Goal: Find specific page/section: Find specific page/section

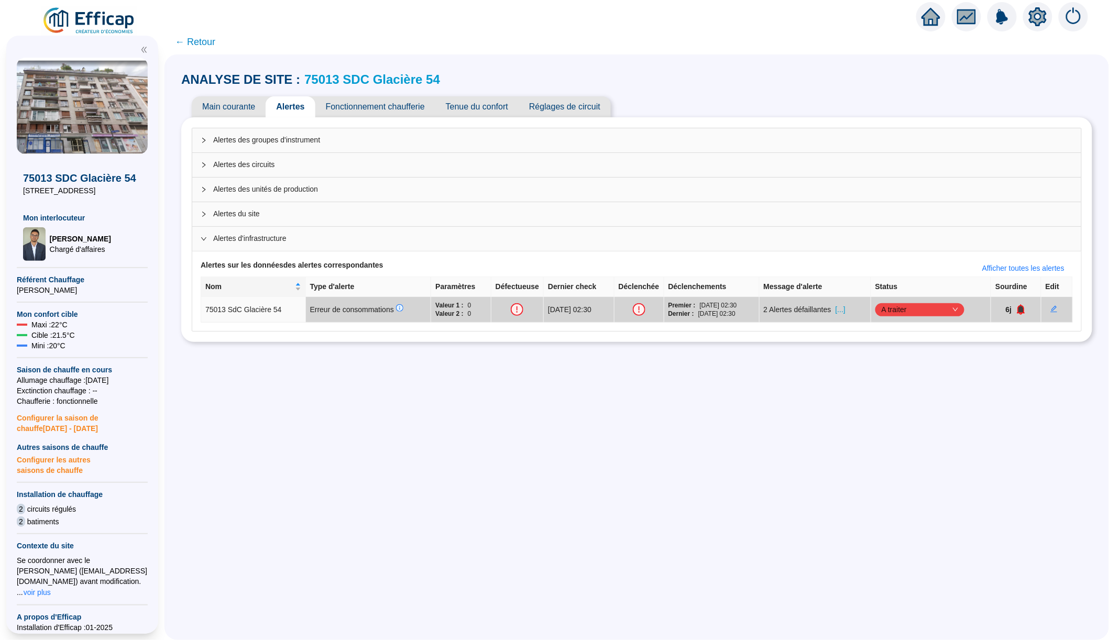
click at [116, 25] on img at bounding box center [89, 20] width 95 height 29
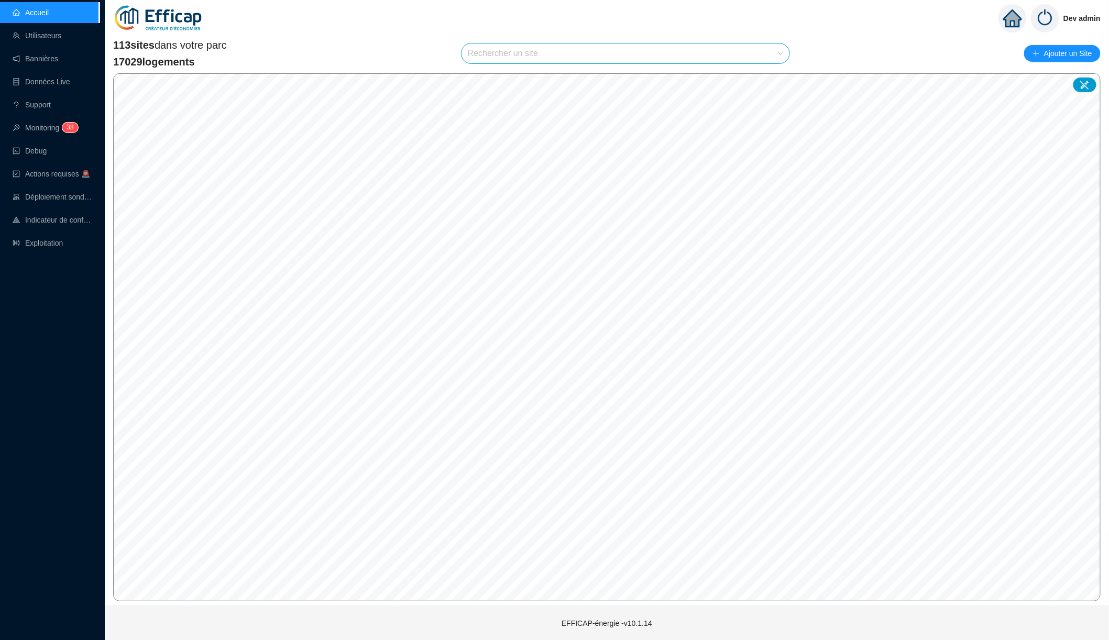
click at [587, 58] on input "search" at bounding box center [621, 53] width 306 height 20
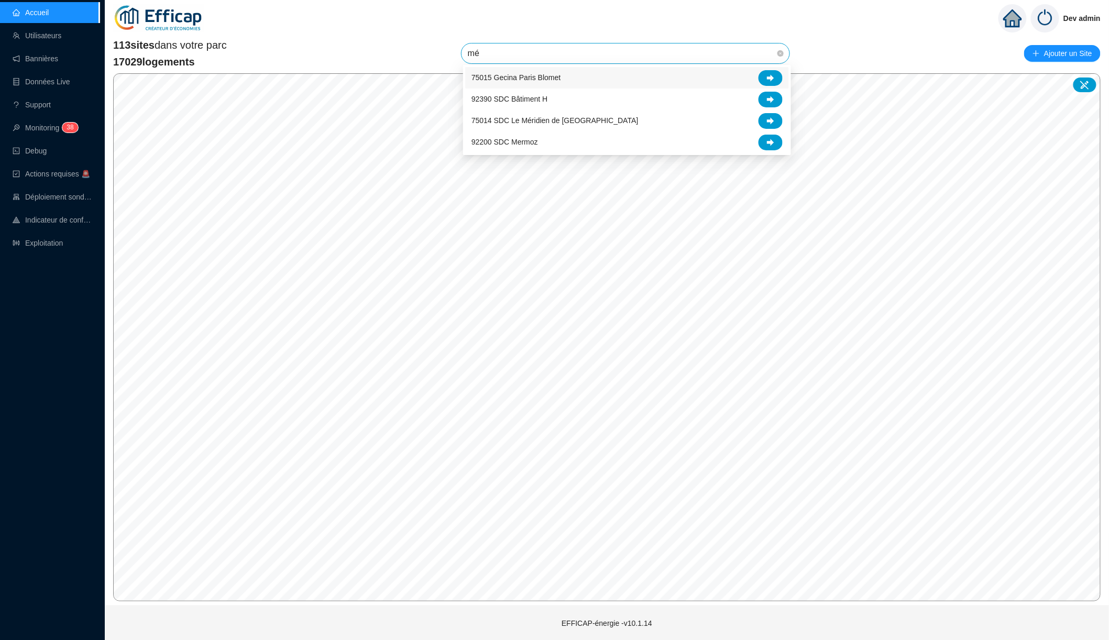
type input "mér"
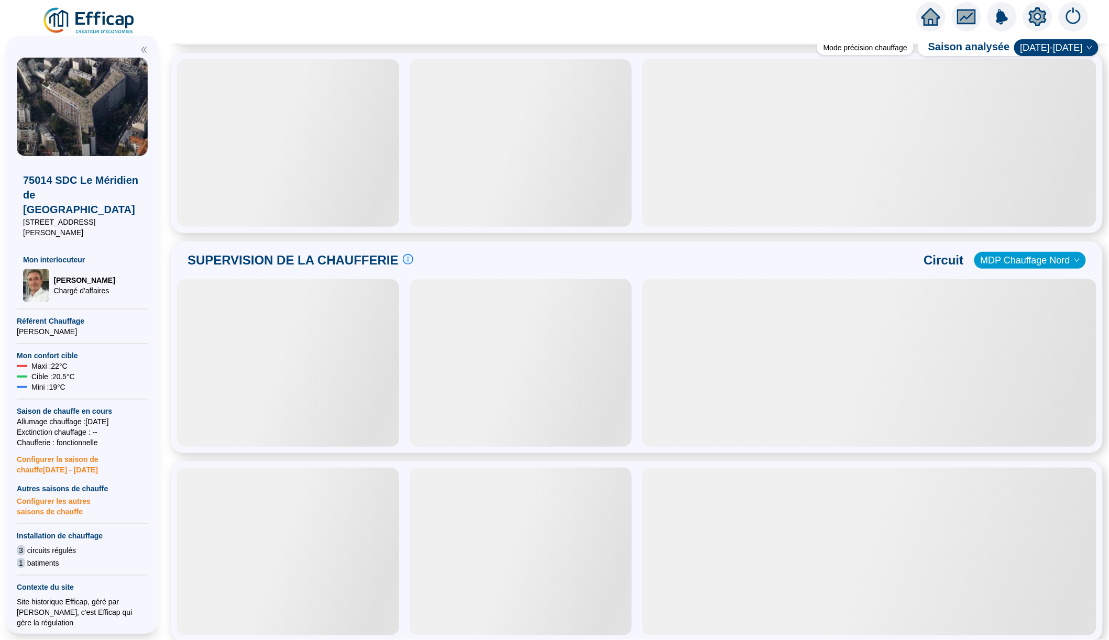
scroll to position [428, 0]
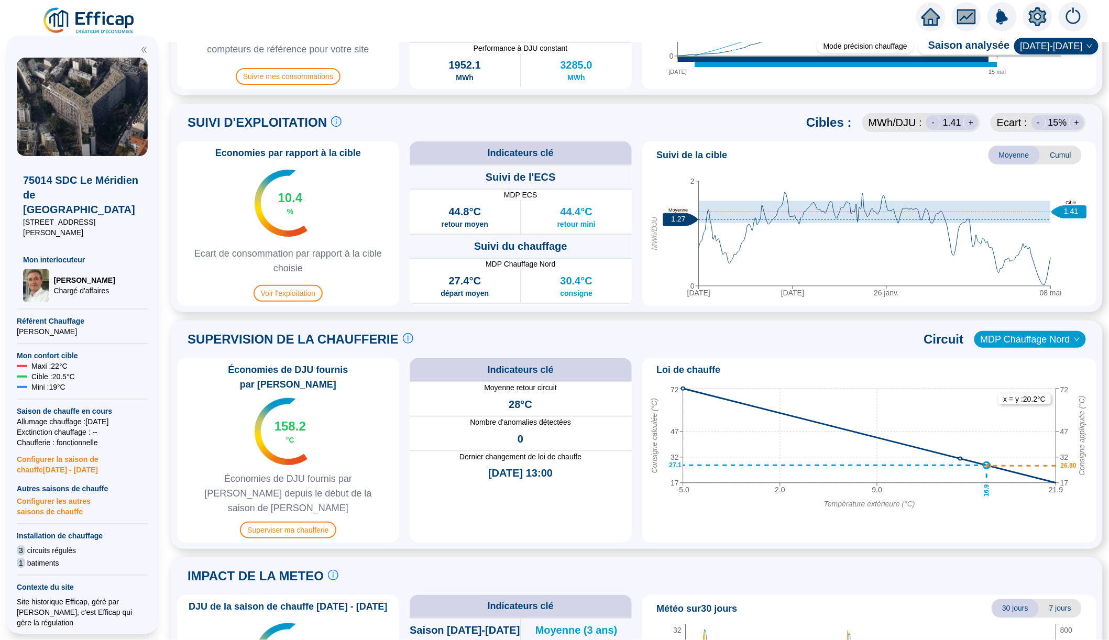
click at [1046, 47] on span "[DATE]-[DATE]" at bounding box center [1057, 46] width 72 height 16
click at [1053, 183] on div "[DATE]-[DATE]" at bounding box center [1063, 187] width 55 height 11
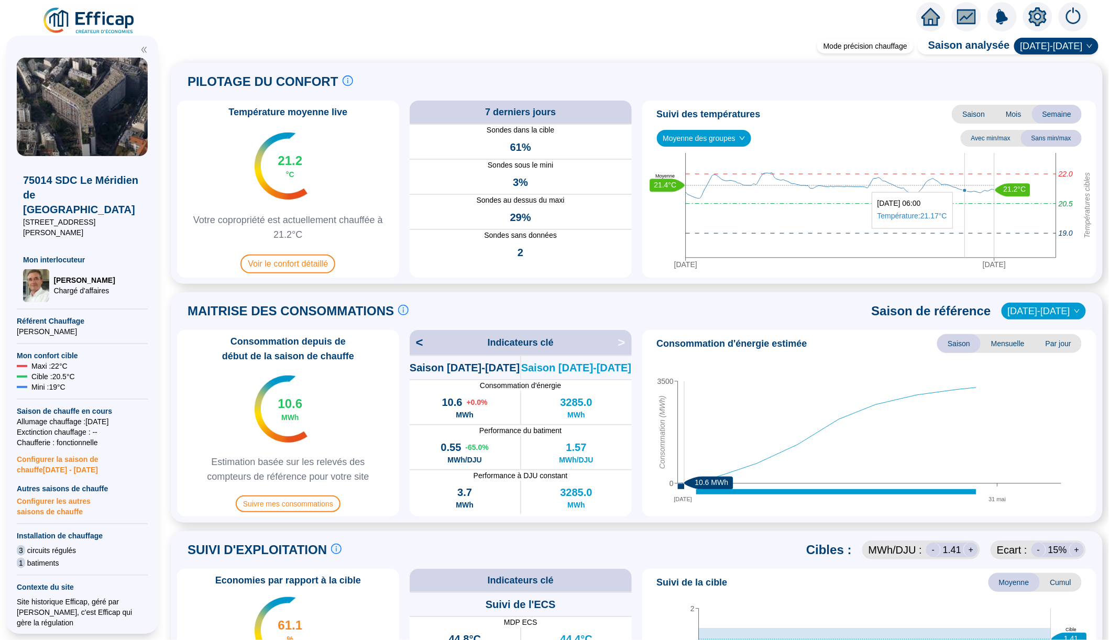
scroll to position [0, 0]
